Goal: Transaction & Acquisition: Purchase product/service

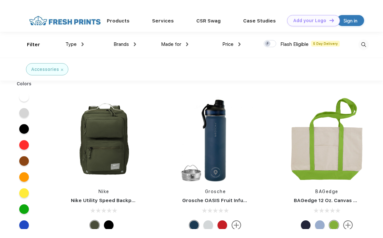
scroll to position [0, 0]
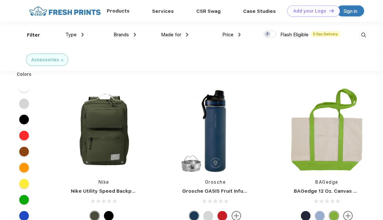
click at [122, 5] on div "Products" at bounding box center [118, 11] width 45 height 22
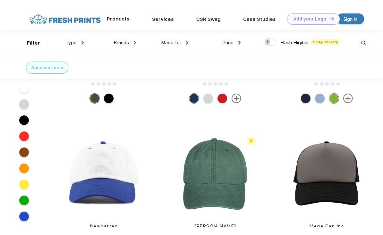
scroll to position [0, 0]
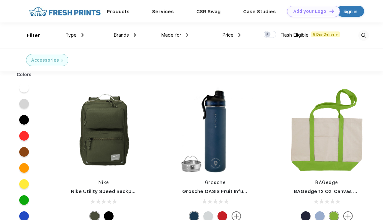
click at [118, 38] on div "Brands" at bounding box center [125, 34] width 22 height 7
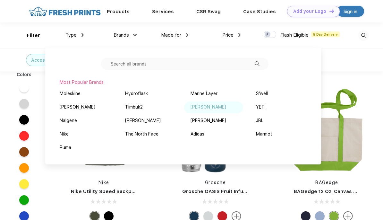
click at [206, 108] on div "[PERSON_NAME]" at bounding box center [208, 107] width 36 height 7
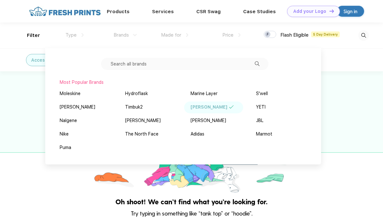
click at [337, 141] on div at bounding box center [191, 132] width 383 height 122
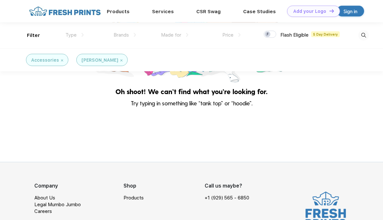
scroll to position [3, 0]
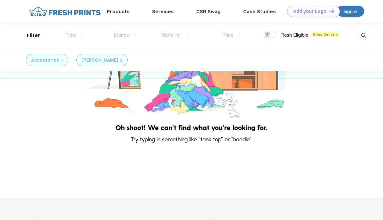
click at [61, 61] on img at bounding box center [62, 60] width 2 height 2
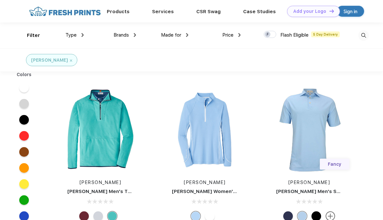
click at [71, 35] on span "Type" at bounding box center [70, 35] width 11 height 6
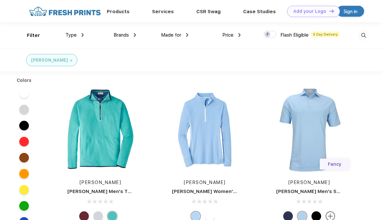
click at [80, 33] on div "Type" at bounding box center [74, 34] width 18 height 7
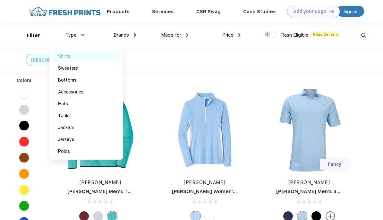
click at [62, 55] on div "Shirts" at bounding box center [64, 56] width 12 height 7
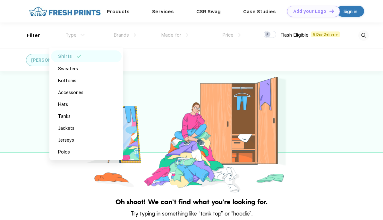
click at [62, 56] on div "Shirts" at bounding box center [65, 56] width 14 height 7
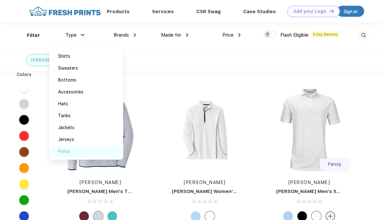
click at [62, 149] on div "Polos" at bounding box center [64, 151] width 12 height 7
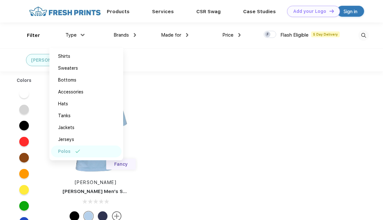
click at [353, 163] on div "Colors Fancy Peter Millar Peter Millar Men's Solid Stretch Polo" at bounding box center [191, 182] width 383 height 223
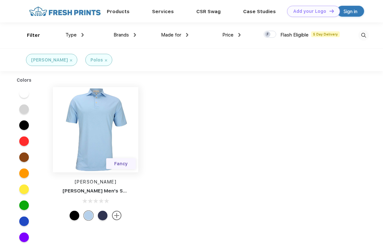
click at [83, 150] on img at bounding box center [95, 129] width 85 height 85
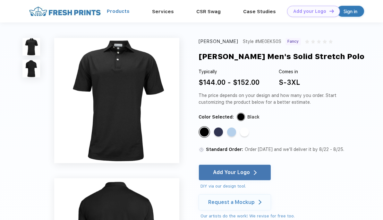
click at [114, 12] on link "Products" at bounding box center [118, 11] width 23 height 6
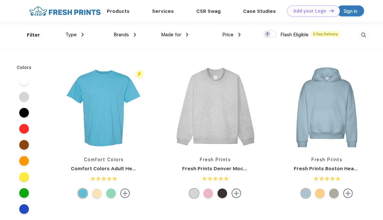
scroll to position [0, 0]
click at [74, 33] on span "Type" at bounding box center [70, 35] width 11 height 6
click at [83, 33] on img at bounding box center [82, 35] width 2 height 4
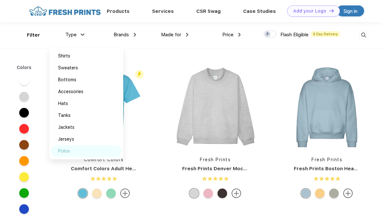
click at [62, 151] on div "Polos" at bounding box center [64, 150] width 12 height 7
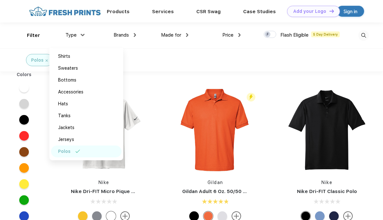
click at [374, 104] on div at bounding box center [326, 129] width 95 height 85
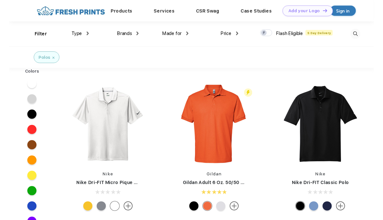
scroll to position [11, 0]
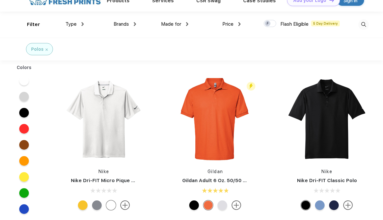
click at [126, 23] on span "Brands" at bounding box center [121, 24] width 15 height 6
click at [135, 23] on img at bounding box center [135, 24] width 2 height 4
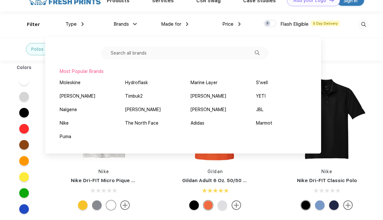
click at [134, 54] on input "text" at bounding box center [184, 53] width 167 height 12
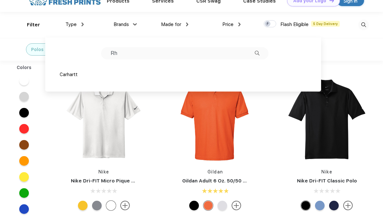
type input "R"
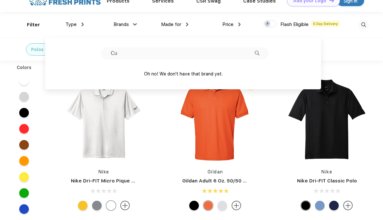
type input "C"
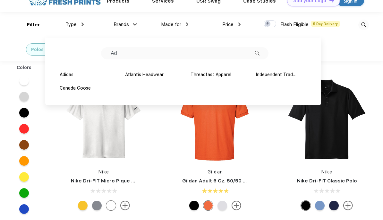
type input "A"
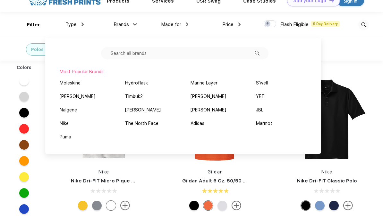
click at [368, 55] on div "Polos" at bounding box center [191, 49] width 383 height 23
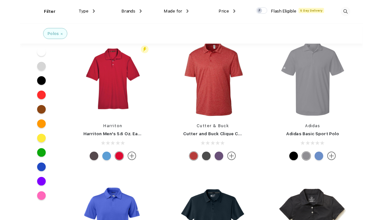
scroll to position [986, 0]
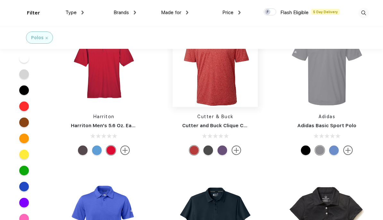
click at [212, 82] on img at bounding box center [215, 63] width 85 height 85
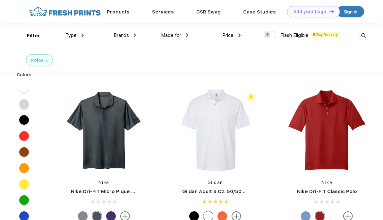
scroll to position [0, 0]
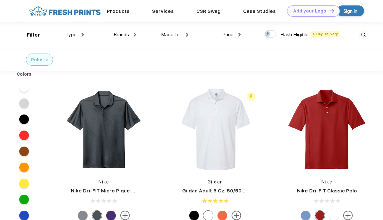
click at [122, 36] on span "Brands" at bounding box center [121, 35] width 15 height 6
click at [134, 34] on img at bounding box center [135, 35] width 2 height 4
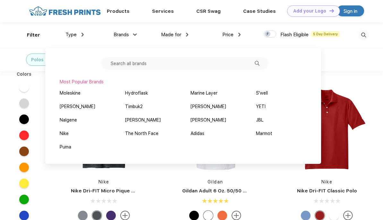
click at [197, 61] on input "text" at bounding box center [184, 63] width 167 height 12
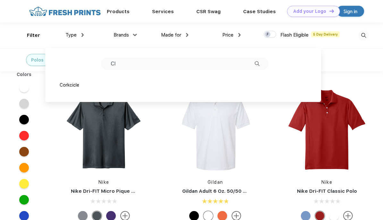
type input "C"
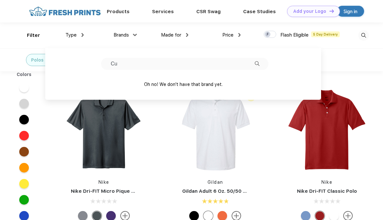
type input "C"
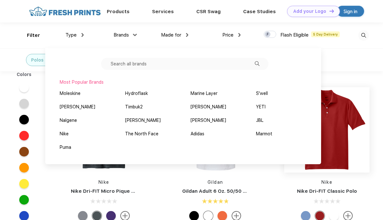
click at [358, 112] on img at bounding box center [326, 129] width 85 height 85
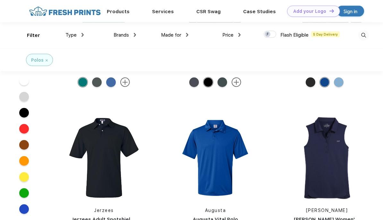
scroll to position [1836, 0]
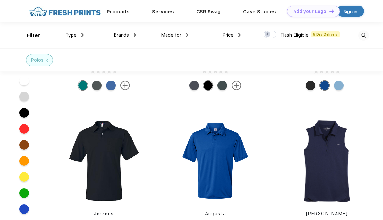
click at [31, 32] on div "Filter" at bounding box center [33, 35] width 13 height 7
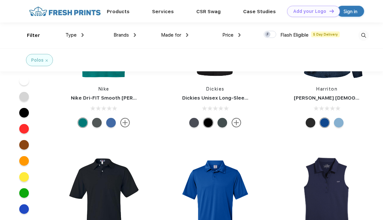
scroll to position [1799, 0]
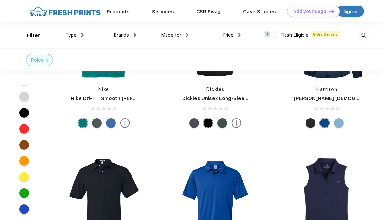
click at [179, 30] on div "Made for Unisex Women Men Youth" at bounding box center [162, 35] width 52 height 26
click at [187, 34] on img at bounding box center [187, 35] width 2 height 4
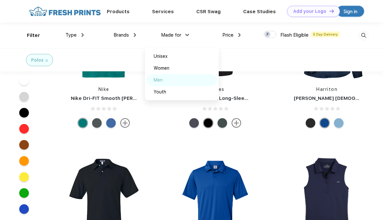
click at [158, 80] on div "Men" at bounding box center [158, 80] width 9 height 7
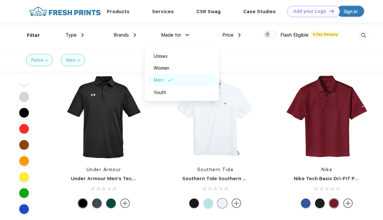
scroll to position [75, 0]
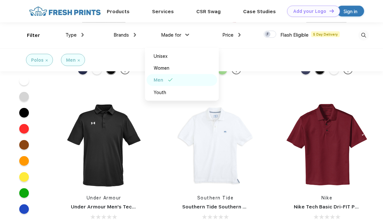
click at [185, 32] on div "Made for" at bounding box center [174, 34] width 27 height 7
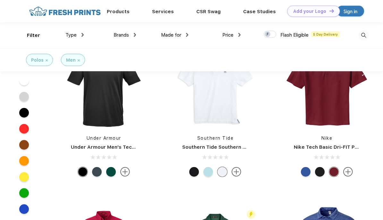
scroll to position [120, 0]
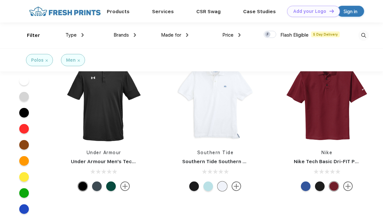
click at [206, 186] on div at bounding box center [208, 186] width 10 height 10
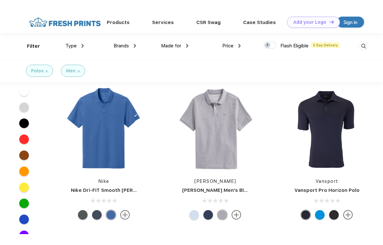
scroll to position [726, 0]
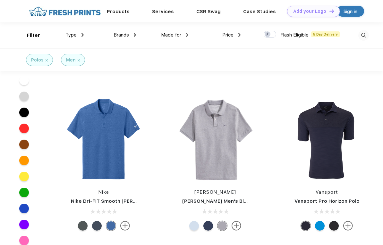
click at [205, 219] on div at bounding box center [208, 226] width 10 height 10
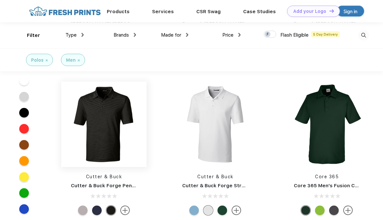
scroll to position [3004, 0]
click at [97, 146] on img at bounding box center [103, 123] width 85 height 85
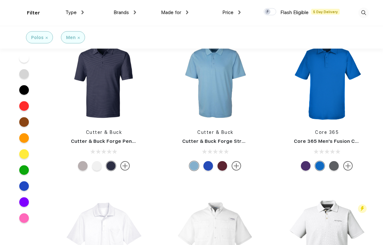
scroll to position [3071, 0]
click at [215, 99] on img at bounding box center [215, 80] width 85 height 85
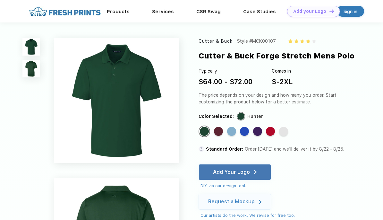
click at [212, 129] on div "Standard Color Standard Color Standard Color Standard Color Standard Color Stan…" at bounding box center [272, 133] width 148 height 16
click at [222, 129] on div "Standard Color" at bounding box center [218, 131] width 9 height 9
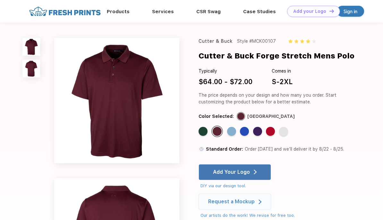
click at [234, 125] on div "Standard Color Standard Color Standard Color Standard Color Standard Color Stan…" at bounding box center [272, 133] width 148 height 16
click at [230, 133] on div "Standard Color" at bounding box center [231, 131] width 9 height 9
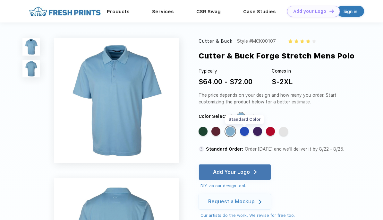
click at [243, 131] on div "Standard Color" at bounding box center [244, 131] width 9 height 9
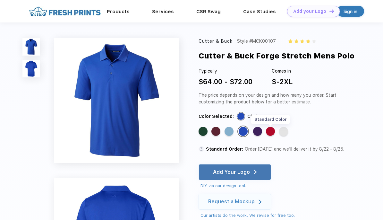
click at [267, 131] on div "Standard Color" at bounding box center [270, 131] width 9 height 9
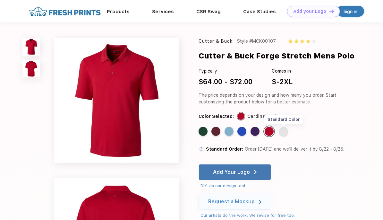
click at [282, 134] on div "Standard Color" at bounding box center [283, 131] width 9 height 9
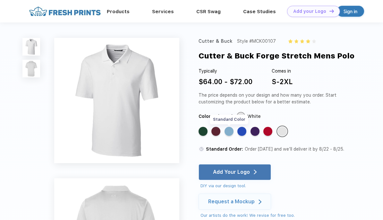
click at [228, 130] on div "Standard Color" at bounding box center [228, 131] width 9 height 9
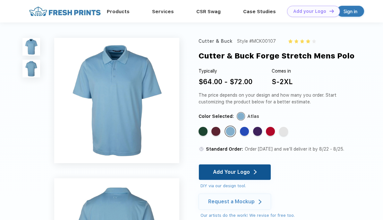
click at [256, 170] on img at bounding box center [255, 171] width 3 height 5
click at [247, 168] on div "Add Your Logo" at bounding box center [235, 171] width 44 height 15
